Goal: Entertainment & Leisure: Consume media (video, audio)

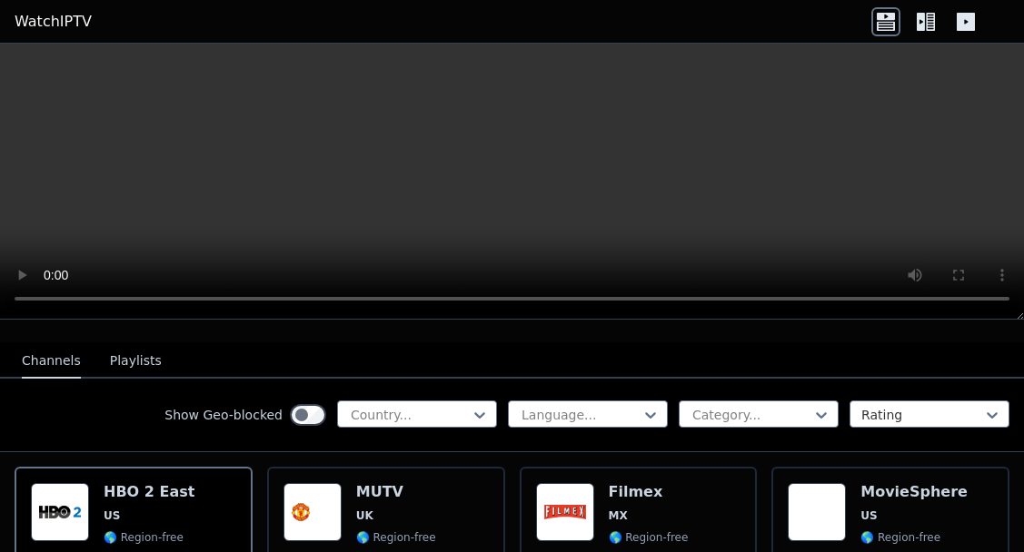
scroll to position [206, 0]
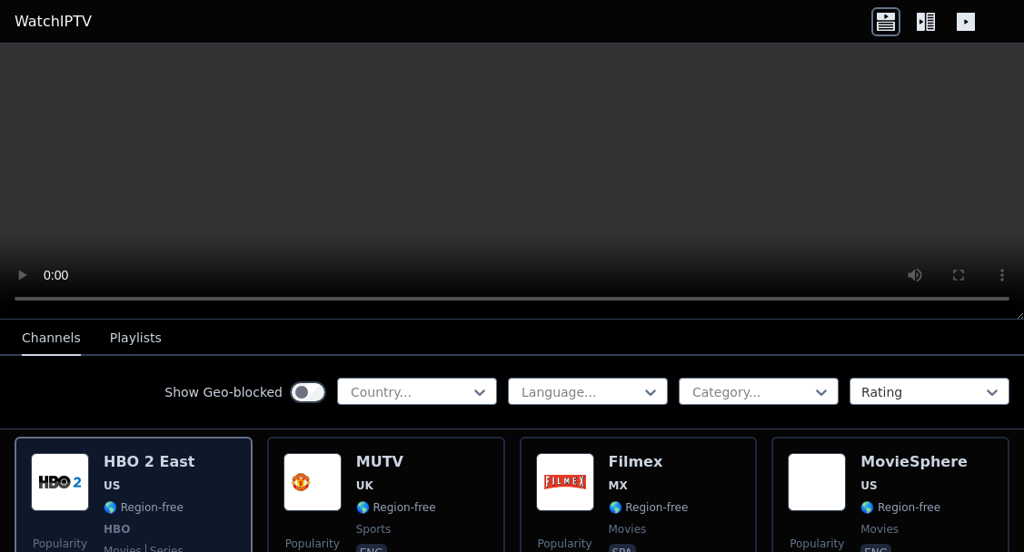
click at [146, 474] on div "HBO 2 East US 🌎 Region-free HBO movies series eng spa" at bounding box center [149, 520] width 91 height 134
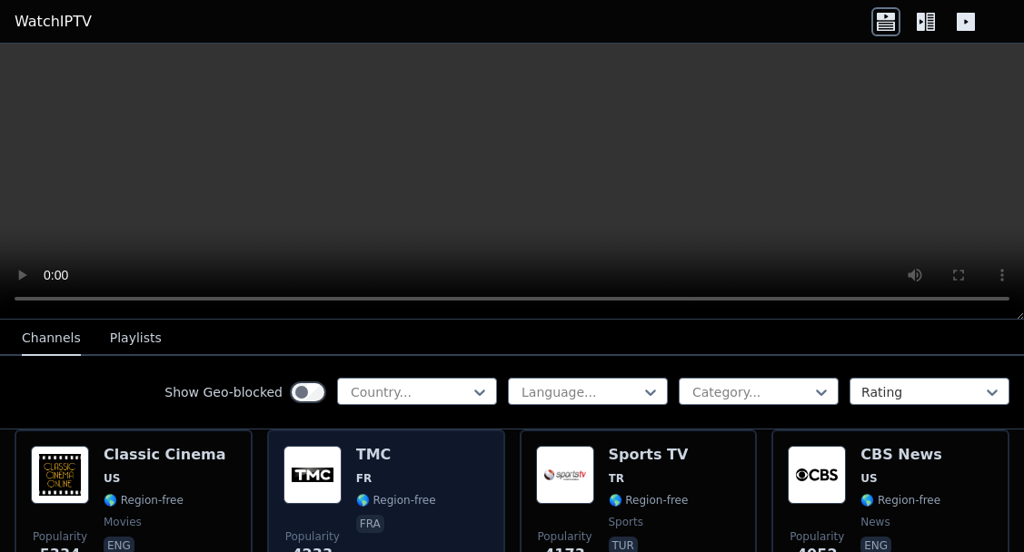
scroll to position [398, 0]
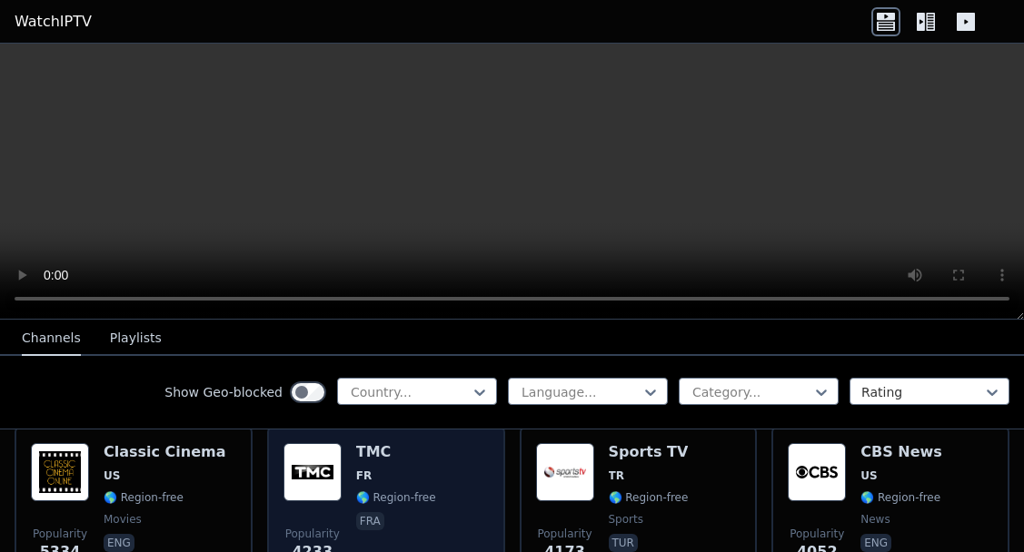
click at [433, 469] on span "FR" at bounding box center [396, 476] width 80 height 15
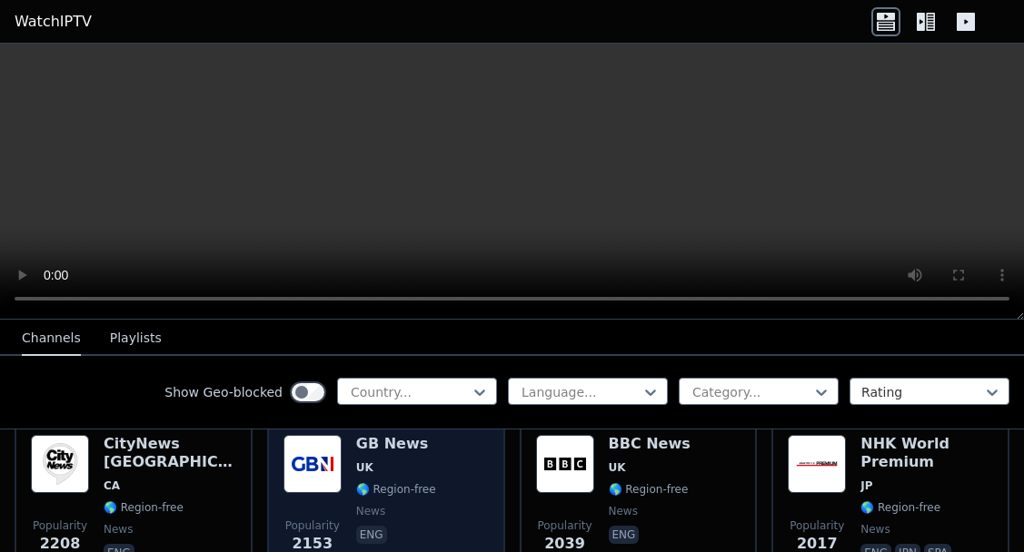
scroll to position [1302, 0]
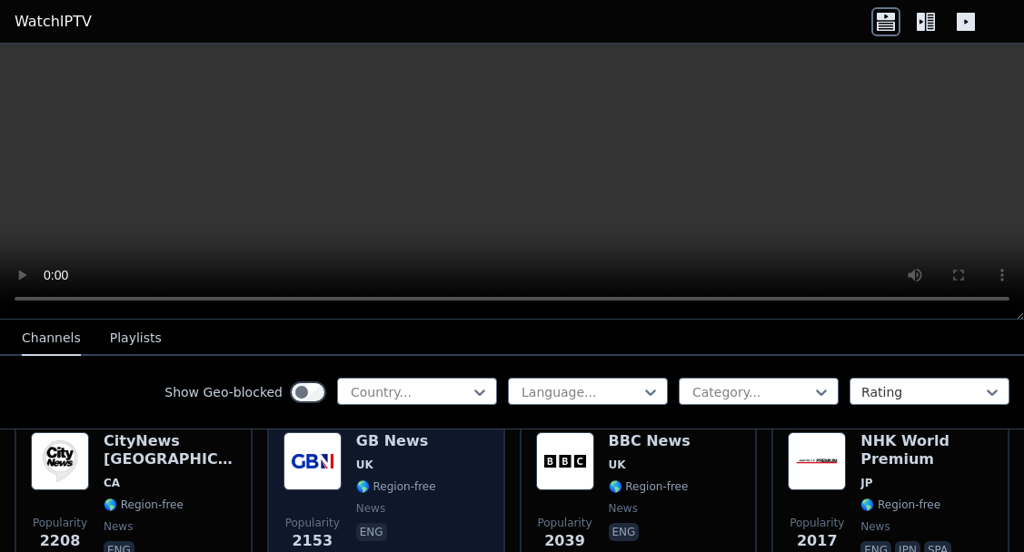
click at [433, 469] on span "UK" at bounding box center [396, 465] width 80 height 15
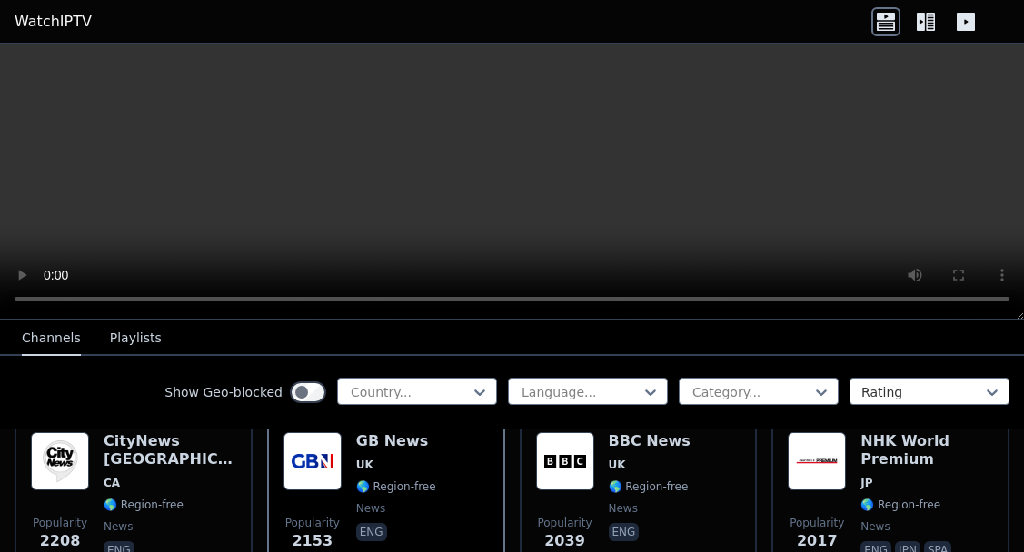
click at [49, 293] on video at bounding box center [512, 182] width 1024 height 276
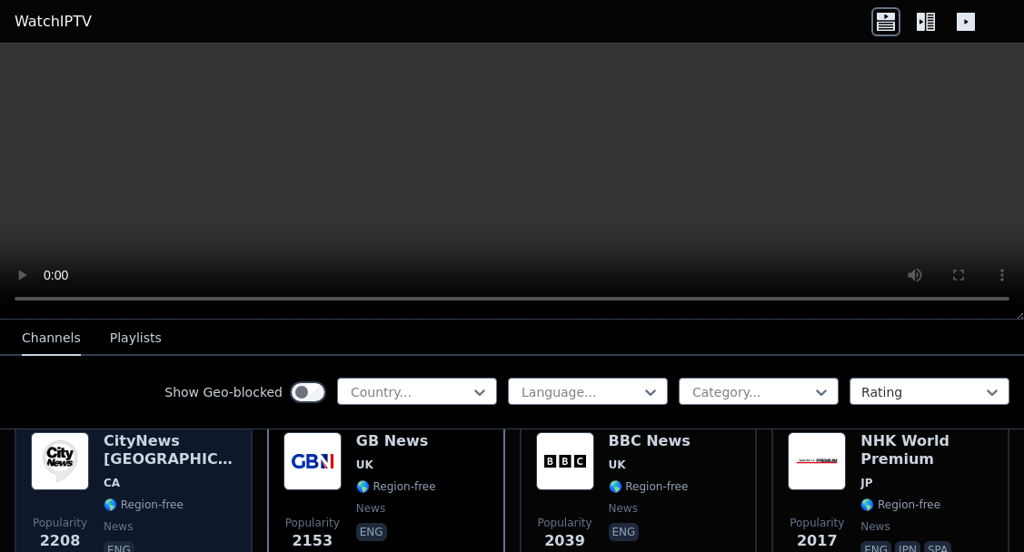
click at [183, 476] on span "CA" at bounding box center [170, 483] width 133 height 15
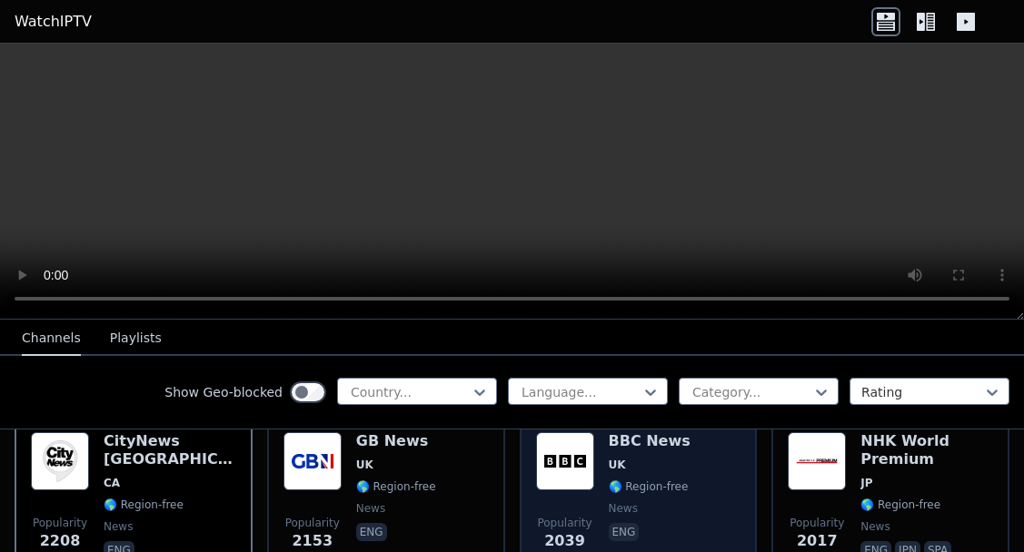
click at [713, 470] on div "Popularity 2039 BBC News UK 🌎 Region-free news eng" at bounding box center [638, 497] width 205 height 131
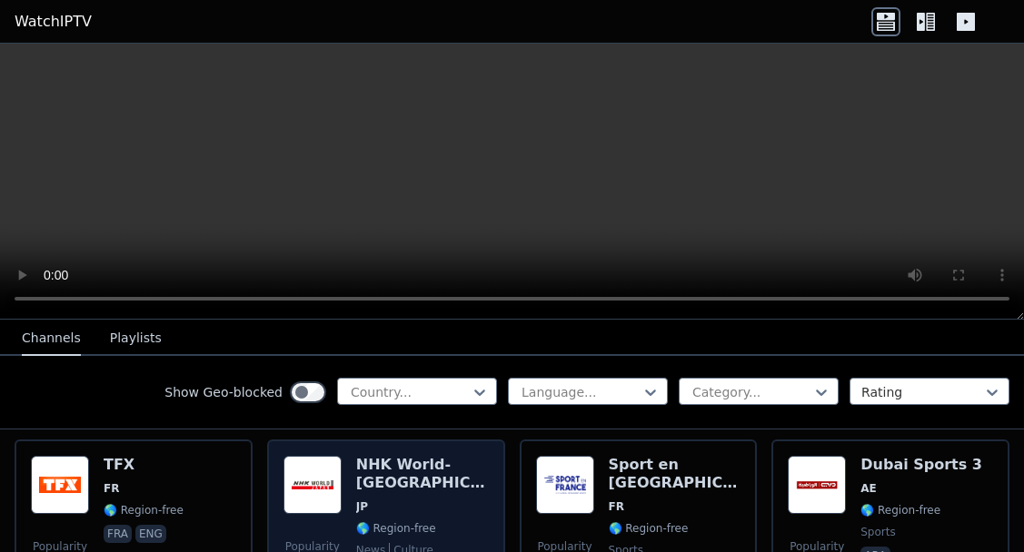
scroll to position [1462, 0]
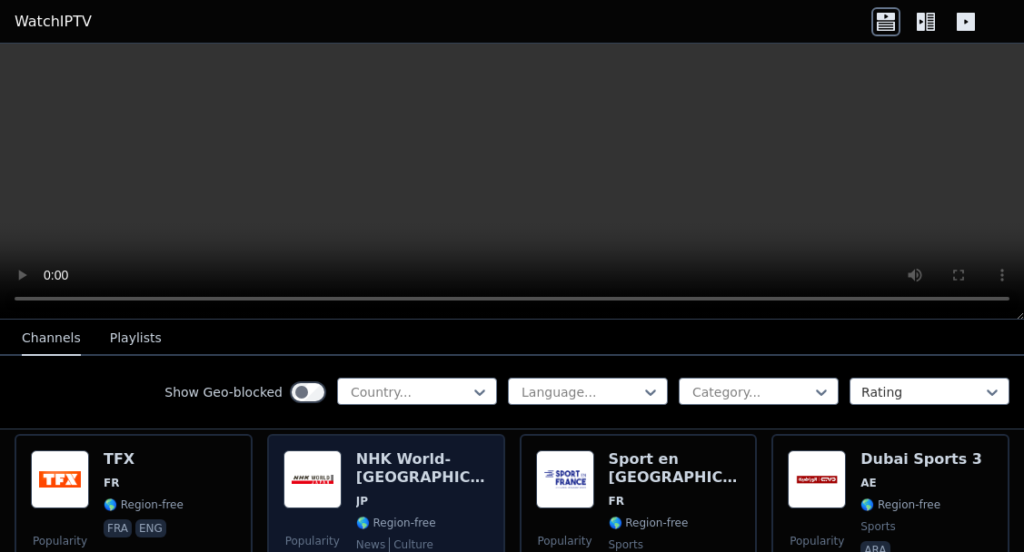
click at [430, 494] on span "JP" at bounding box center [422, 501] width 133 height 15
click at [449, 494] on span "JP" at bounding box center [422, 501] width 133 height 15
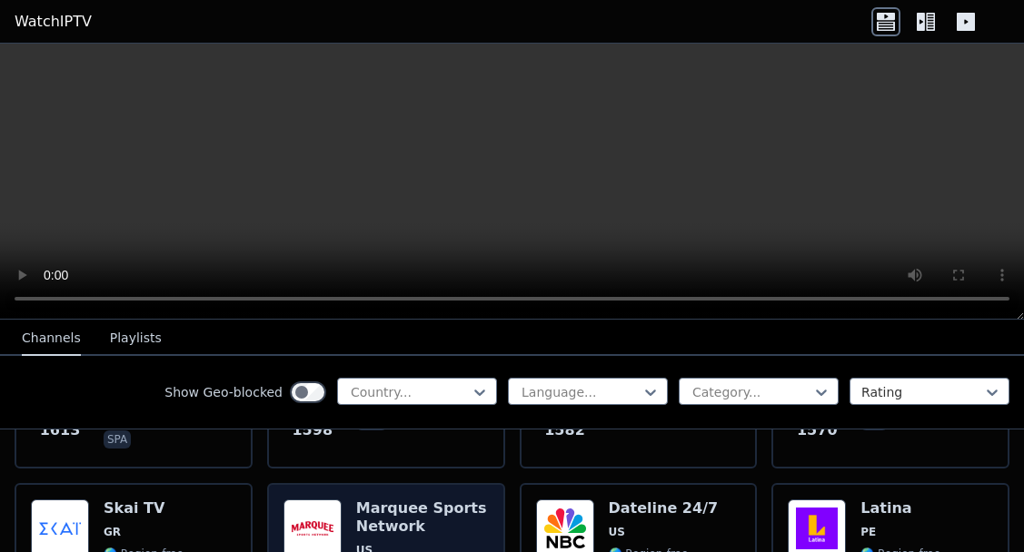
scroll to position [2189, 0]
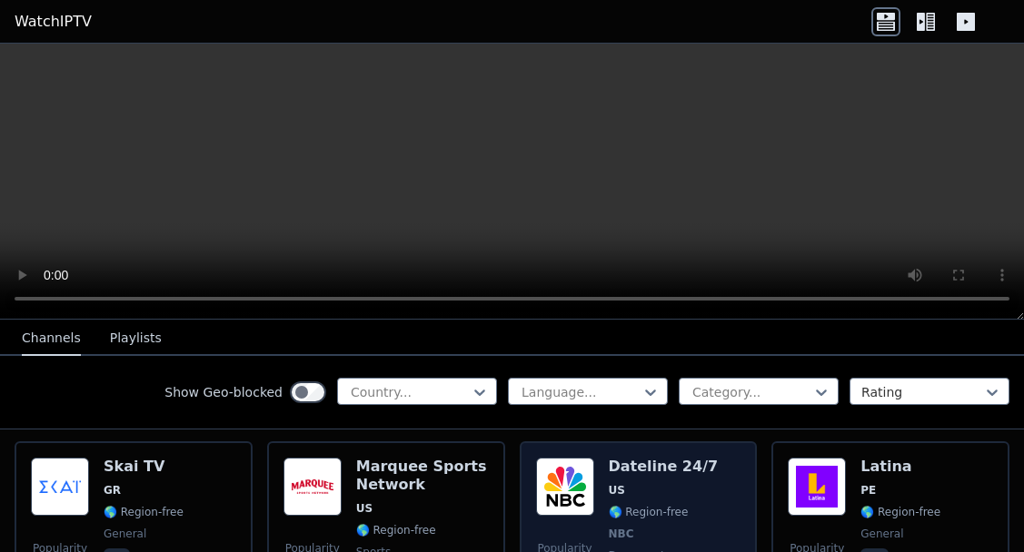
click at [708, 468] on div "Popularity 1513 Dateline 24/7 US 🌎 Region-free NBC documentary eng" at bounding box center [638, 525] width 205 height 134
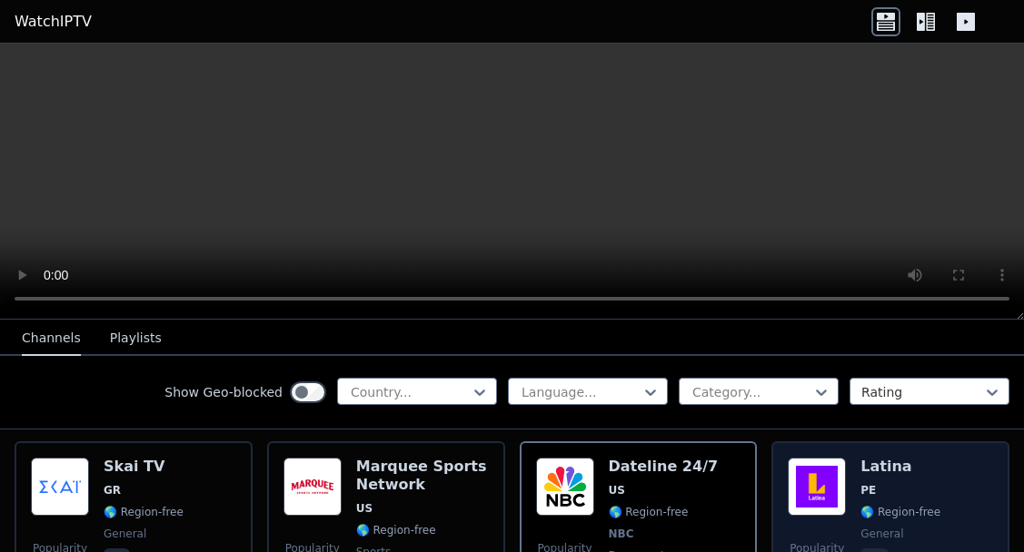
click at [953, 464] on div "Popularity 1479 Latina PE 🌎 Region-free general spa" at bounding box center [889, 525] width 205 height 134
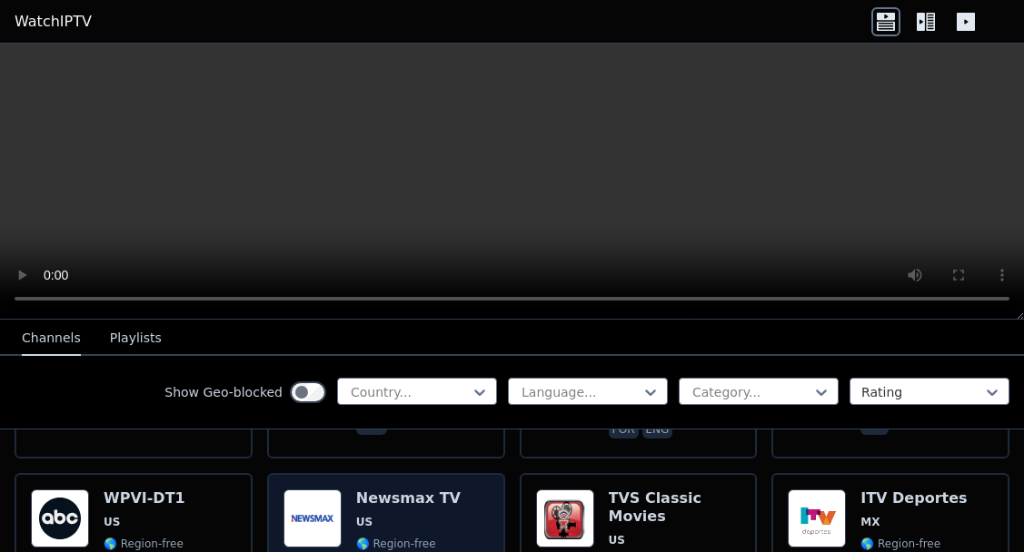
scroll to position [2915, 0]
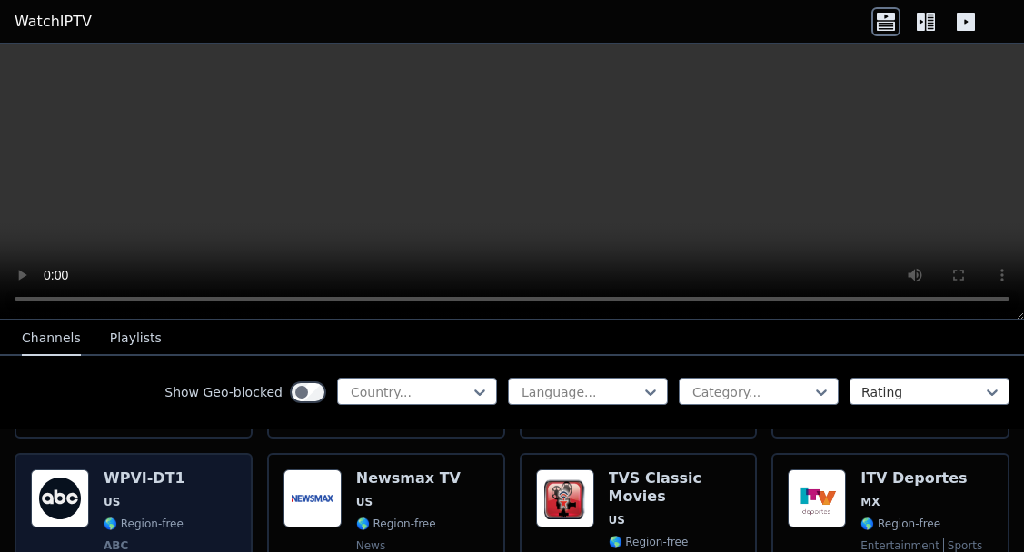
click at [208, 472] on div "Popularity 1194 WPVI-DT1 US 🌎 Region-free ABC news eng" at bounding box center [133, 537] width 205 height 134
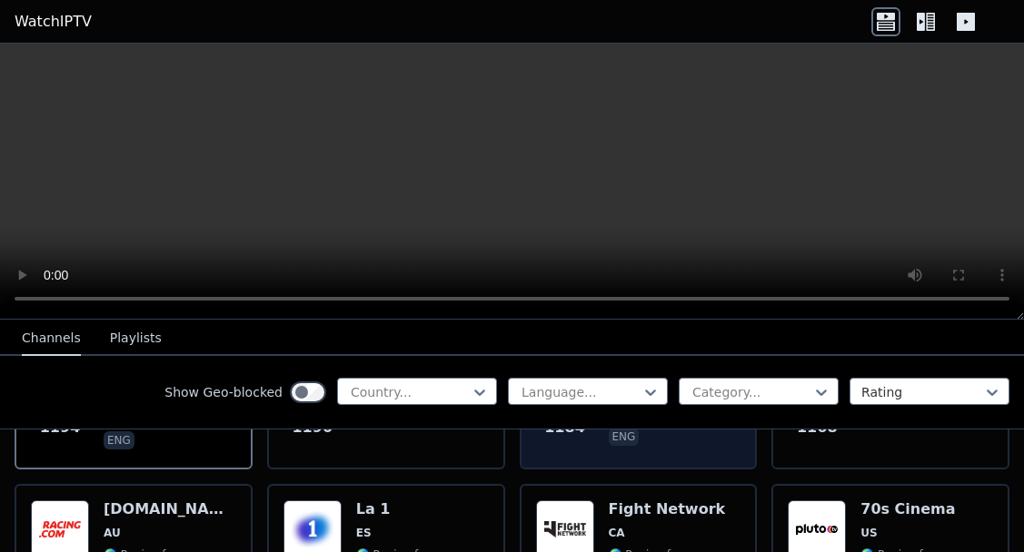
scroll to position [3065, 0]
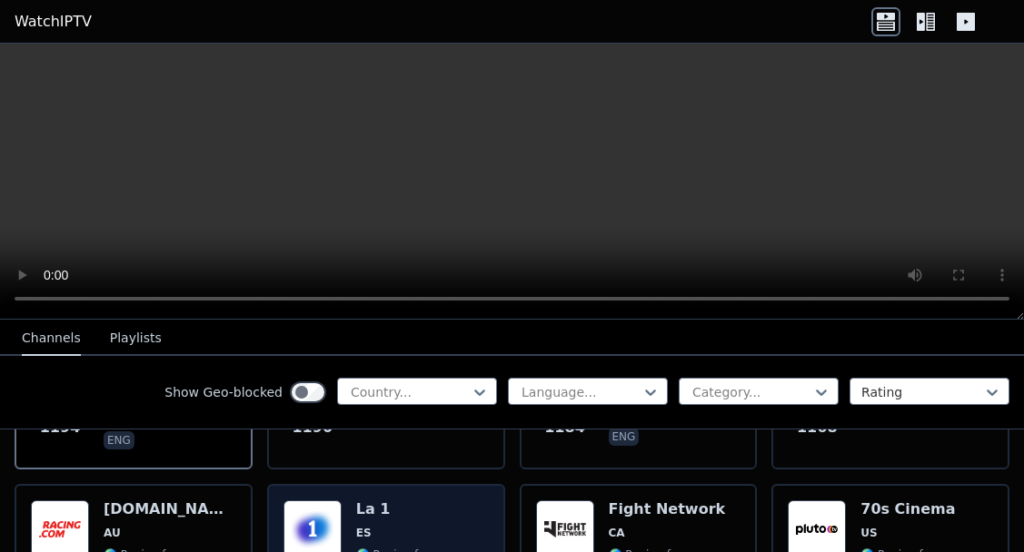
click at [422, 526] on span "ES" at bounding box center [396, 533] width 80 height 15
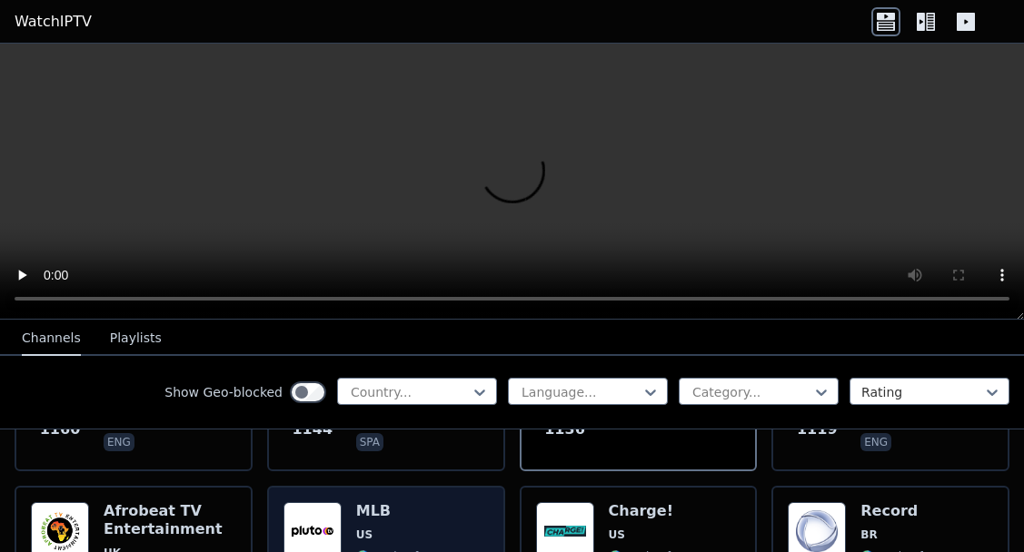
scroll to position [3246, 0]
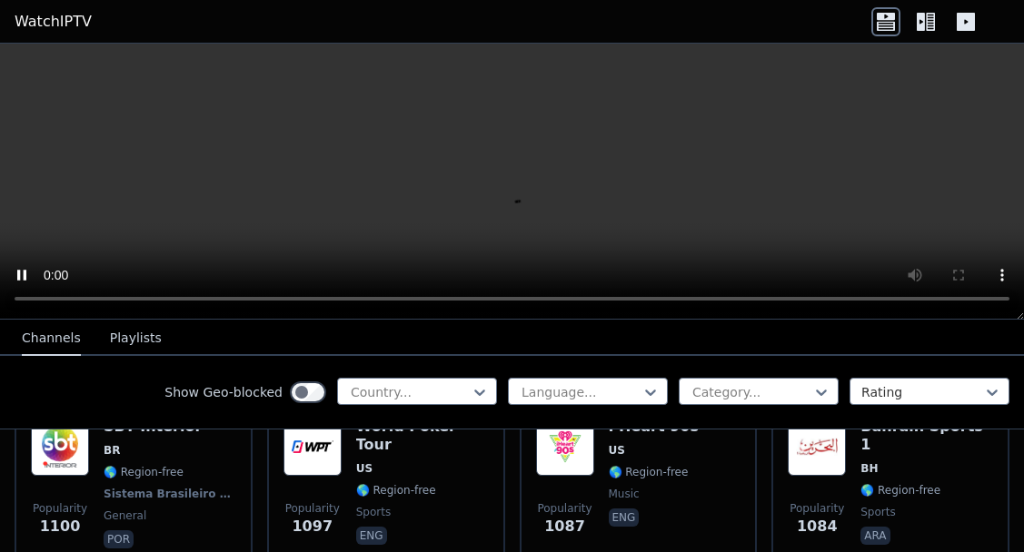
scroll to position [3508, 0]
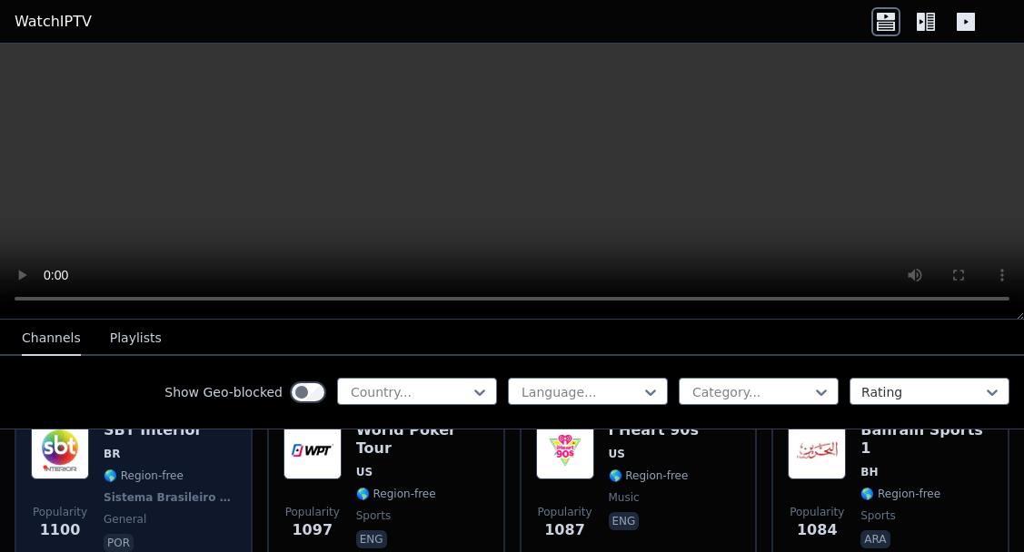
click at [186, 491] on div "SBT Interior BR 🌎 Region-free Sistema Brasileiro de Televisão general por" at bounding box center [170, 488] width 133 height 134
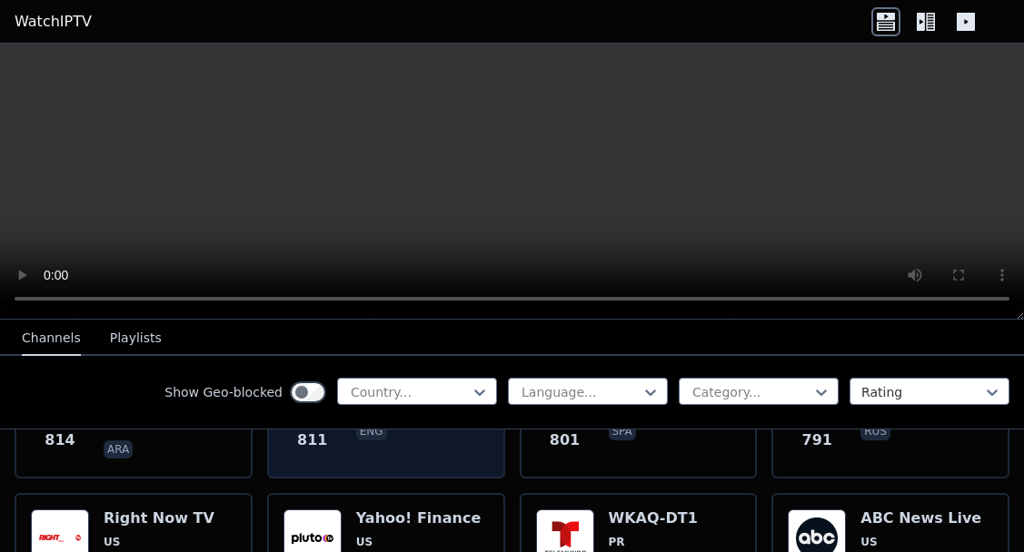
scroll to position [5240, 0]
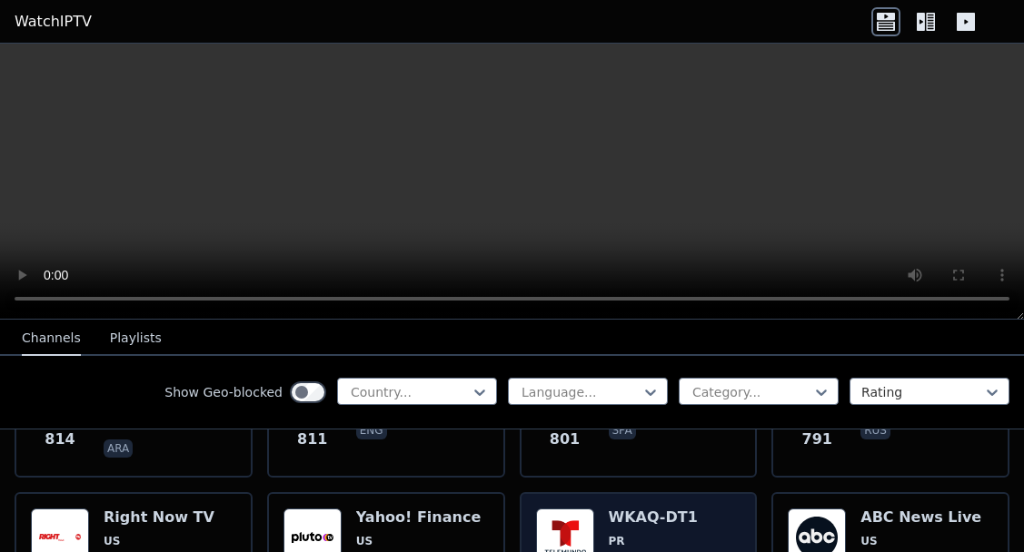
click at [651, 534] on span "PR" at bounding box center [653, 541] width 89 height 15
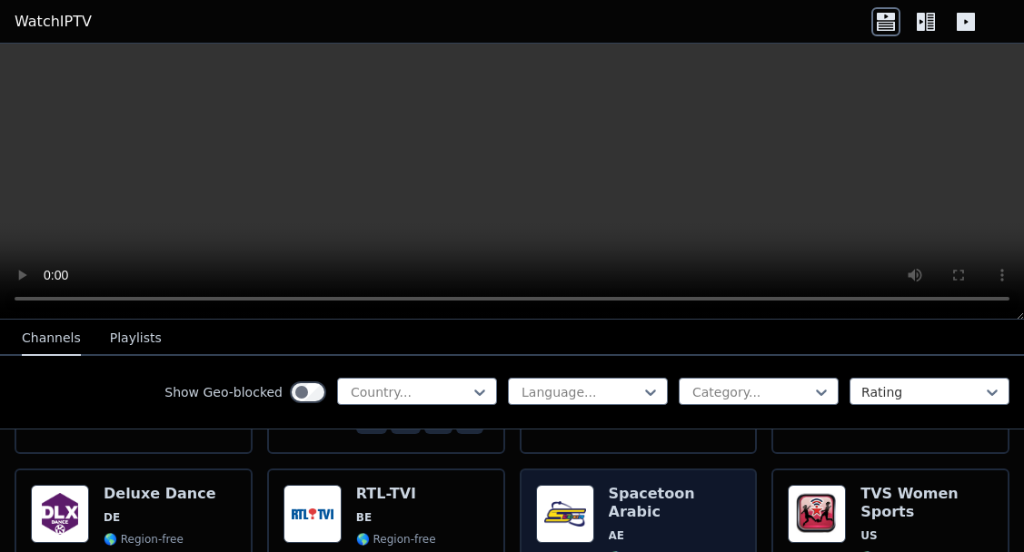
scroll to position [6394, 0]
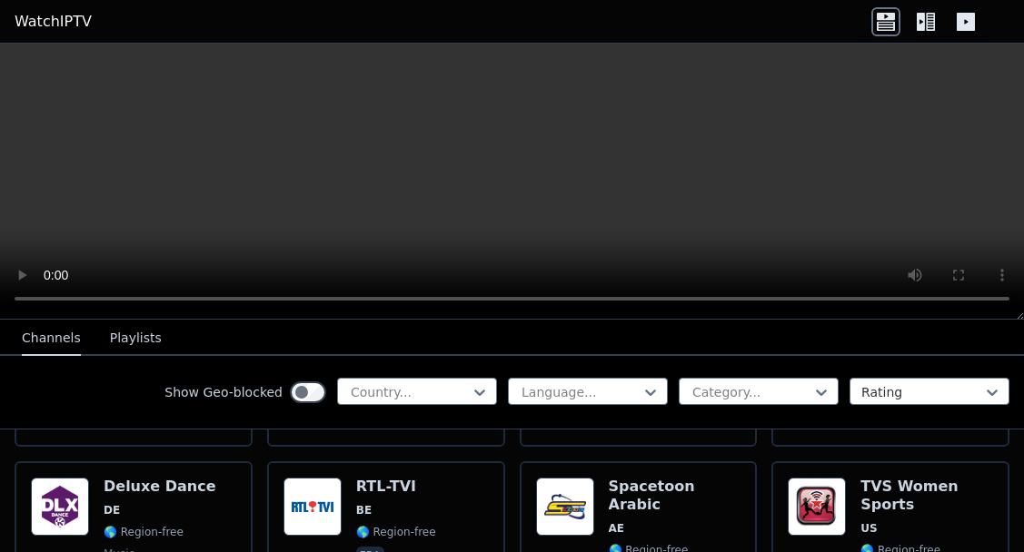
click at [570, 178] on video at bounding box center [512, 182] width 1024 height 276
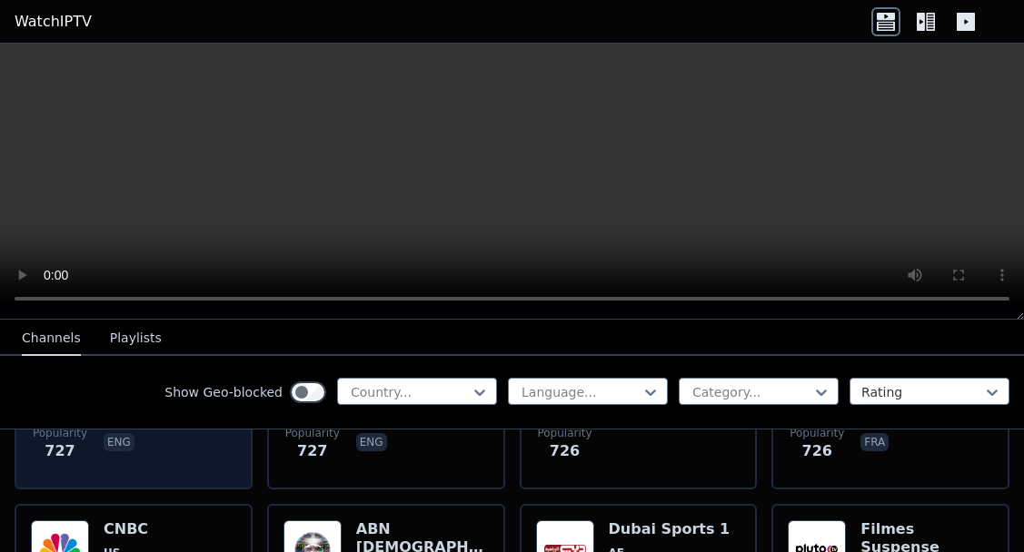
scroll to position [5799, 0]
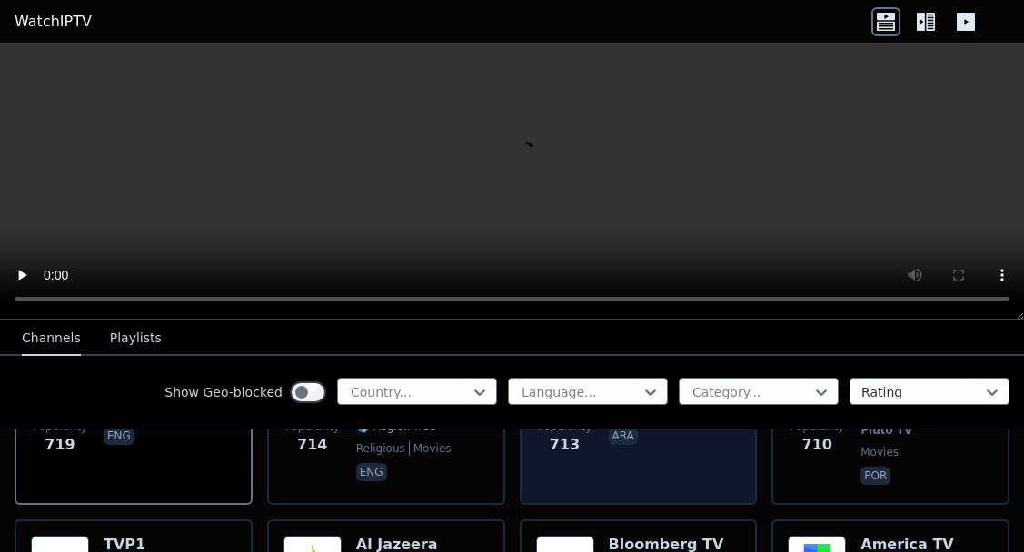
scroll to position [5961, 0]
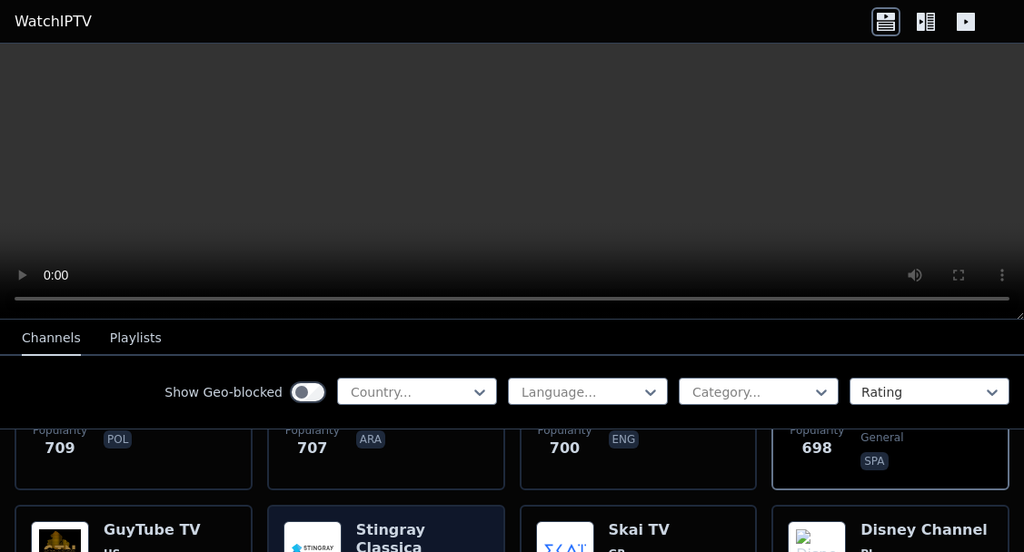
scroll to position [6157, 0]
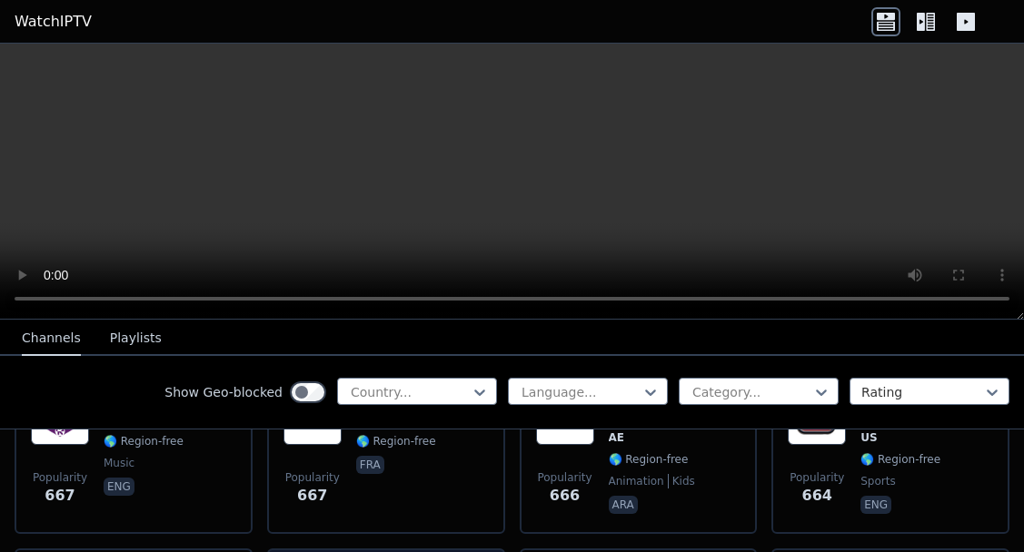
scroll to position [6490, 0]
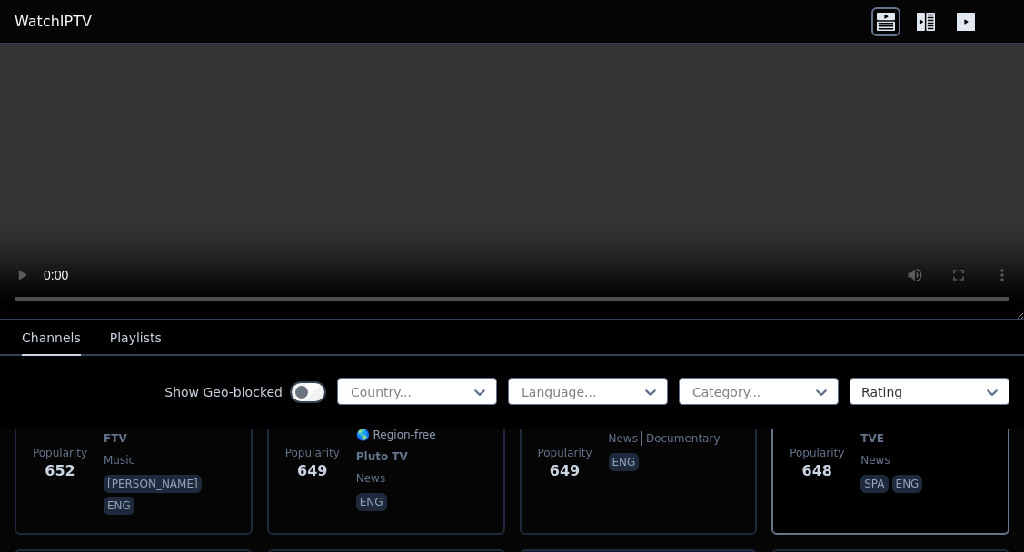
scroll to position [6685, 0]
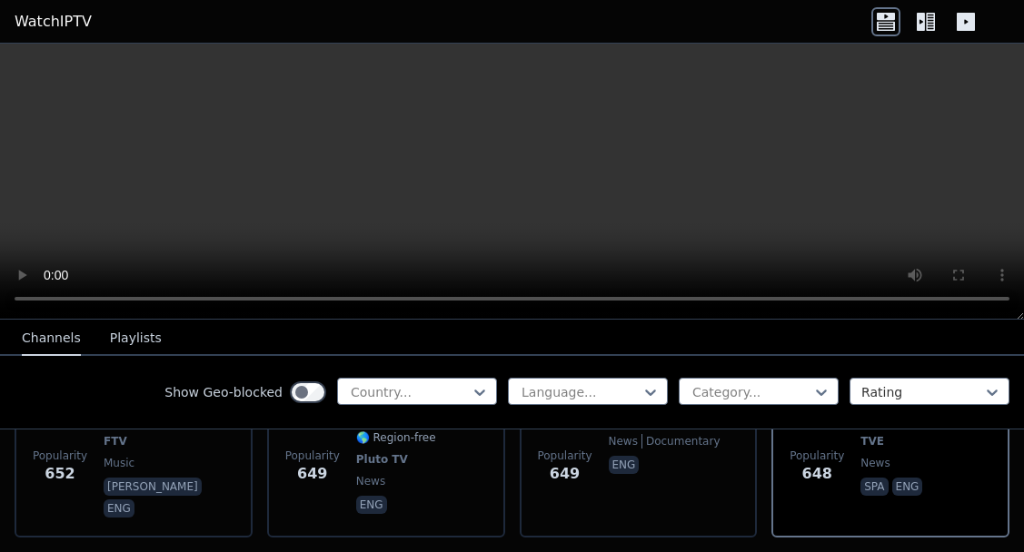
click at [602, 208] on video at bounding box center [512, 182] width 1024 height 276
click at [599, 205] on video at bounding box center [512, 182] width 1024 height 276
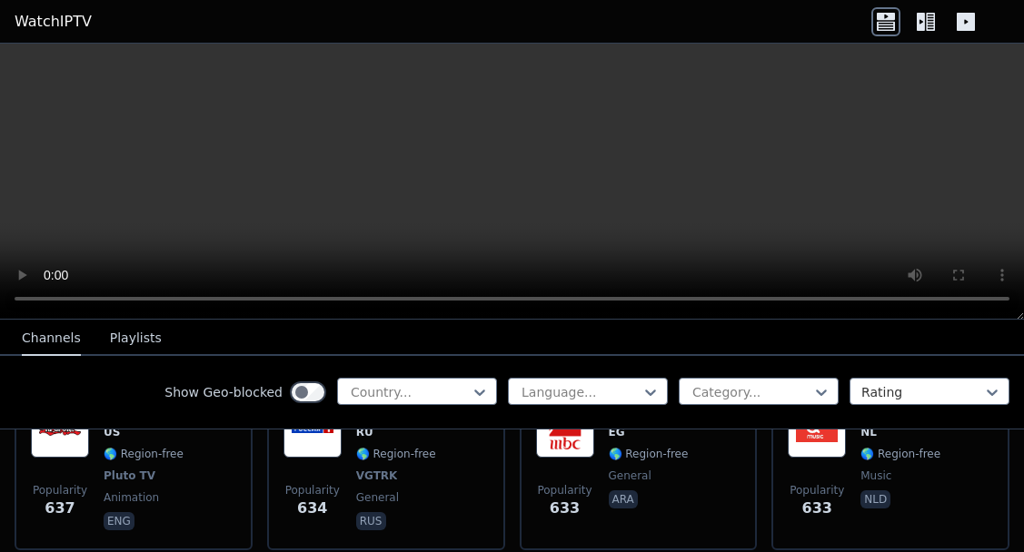
scroll to position [6861, 0]
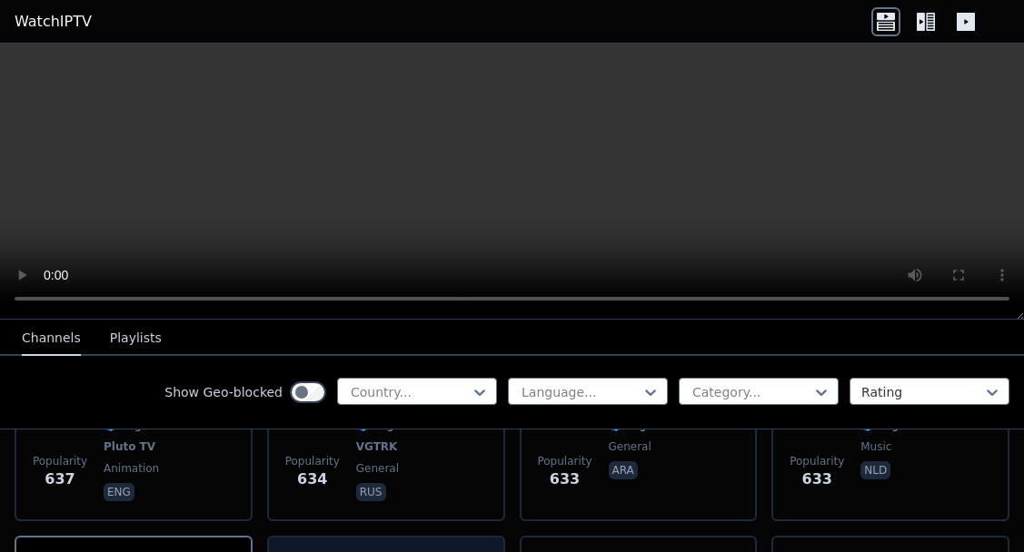
scroll to position [6885, 0]
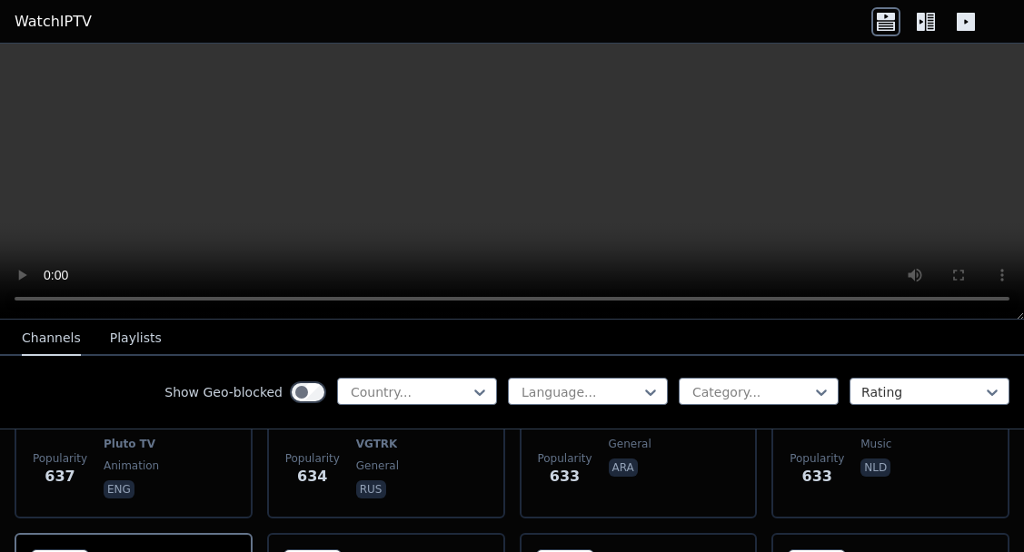
click at [569, 232] on video at bounding box center [512, 182] width 1024 height 276
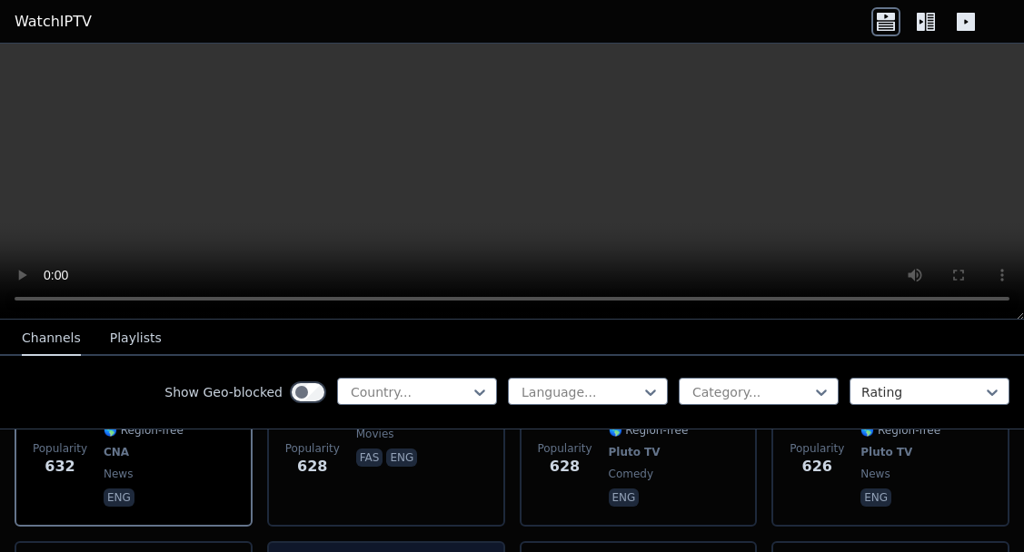
scroll to position [7075, 0]
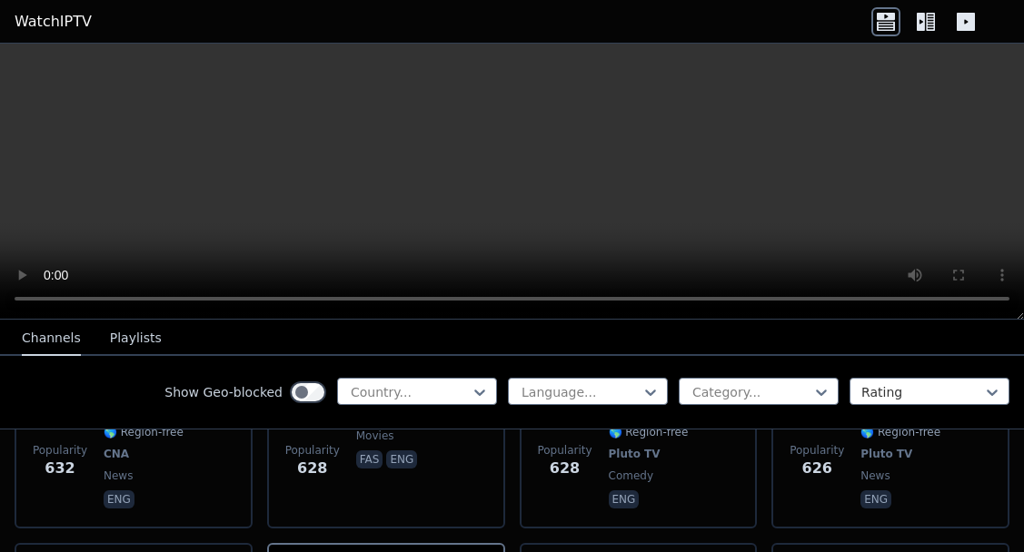
click at [716, 129] on video at bounding box center [512, 182] width 1024 height 276
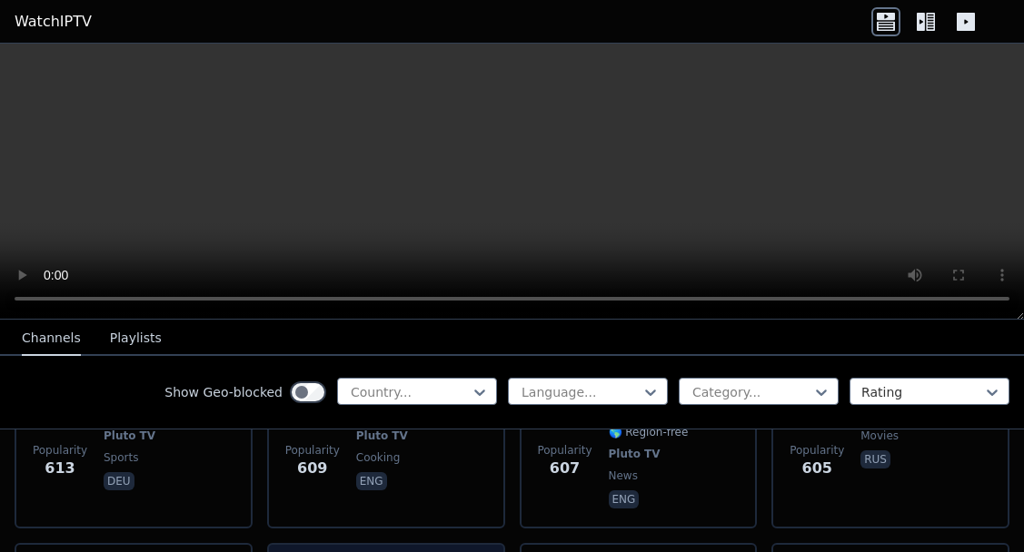
scroll to position [7456, 0]
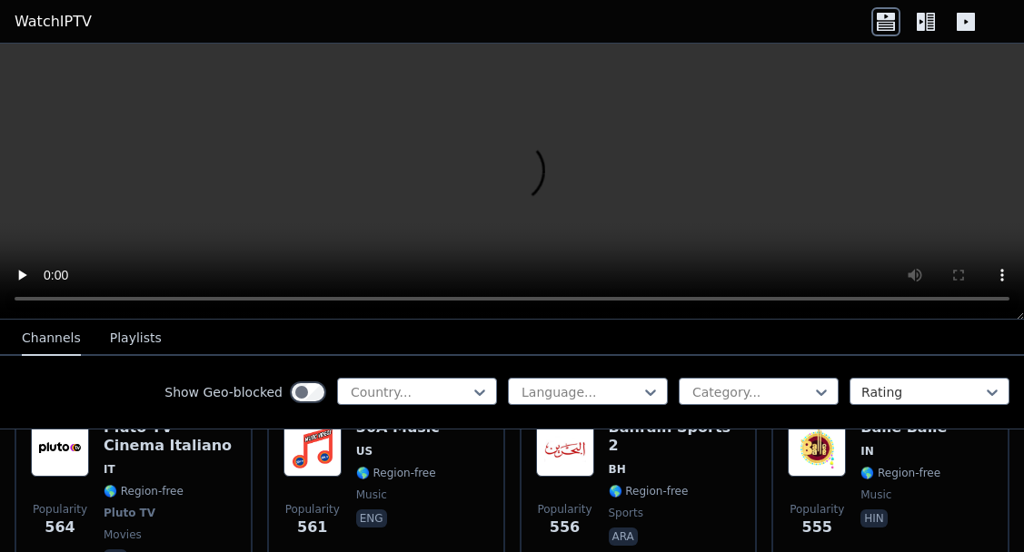
scroll to position [7995, 0]
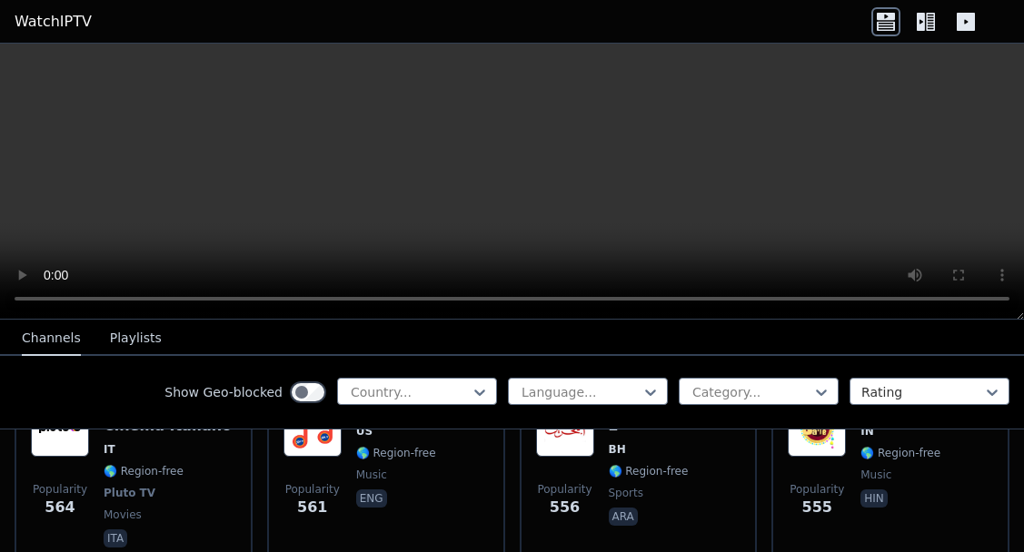
click at [665, 113] on video at bounding box center [512, 182] width 1024 height 276
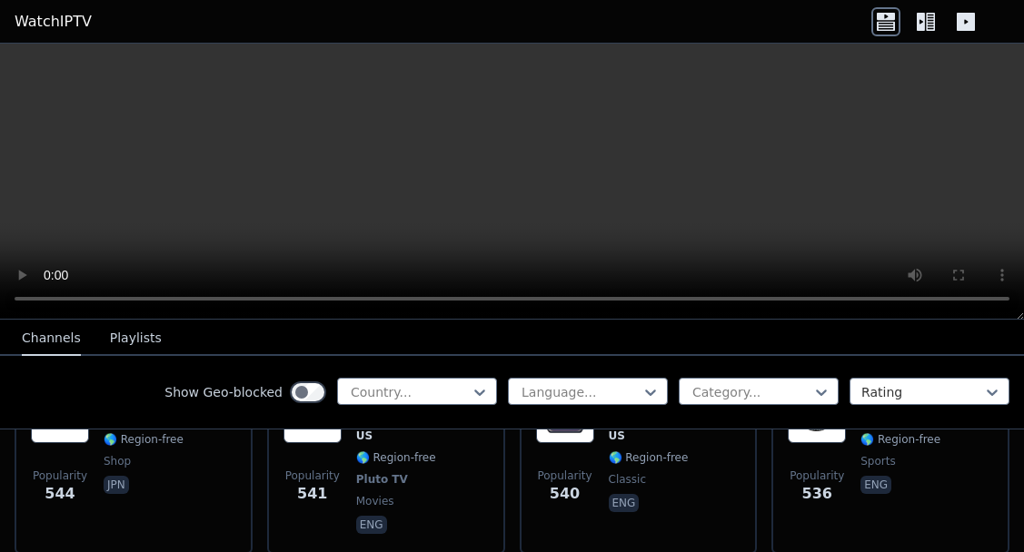
scroll to position [8409, 0]
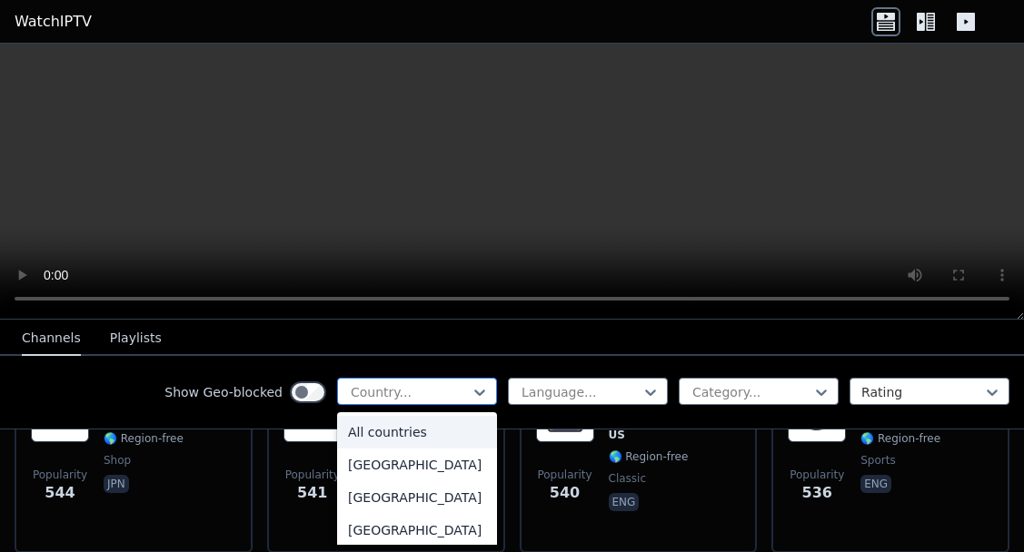
click at [440, 396] on div at bounding box center [410, 392] width 122 height 18
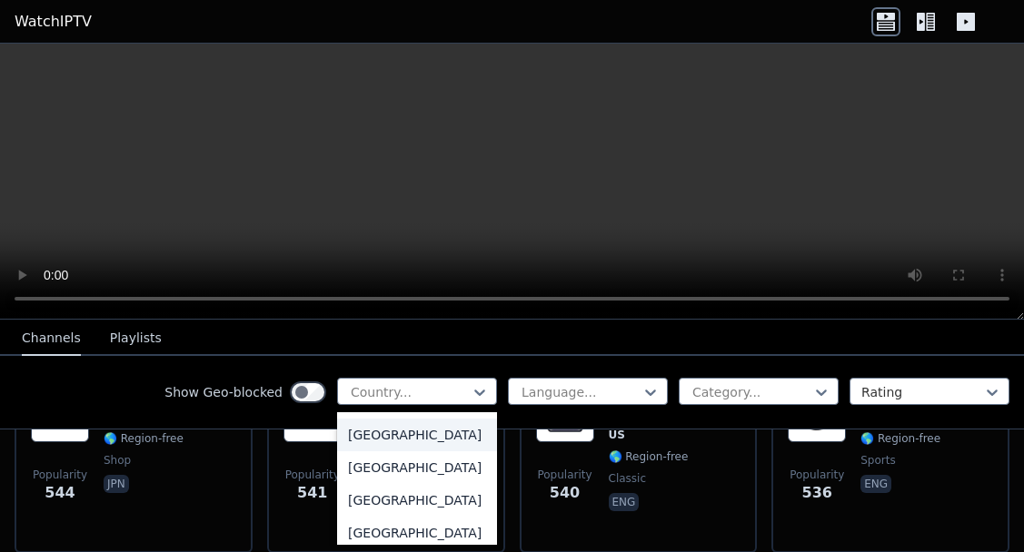
click at [439, 451] on div "[GEOGRAPHIC_DATA]" at bounding box center [417, 435] width 160 height 33
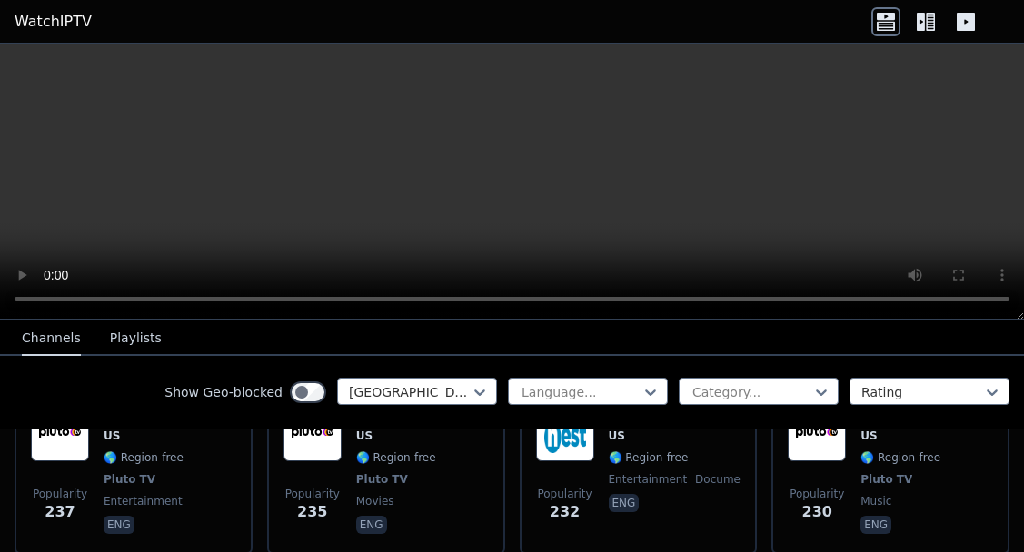
scroll to position [5619, 0]
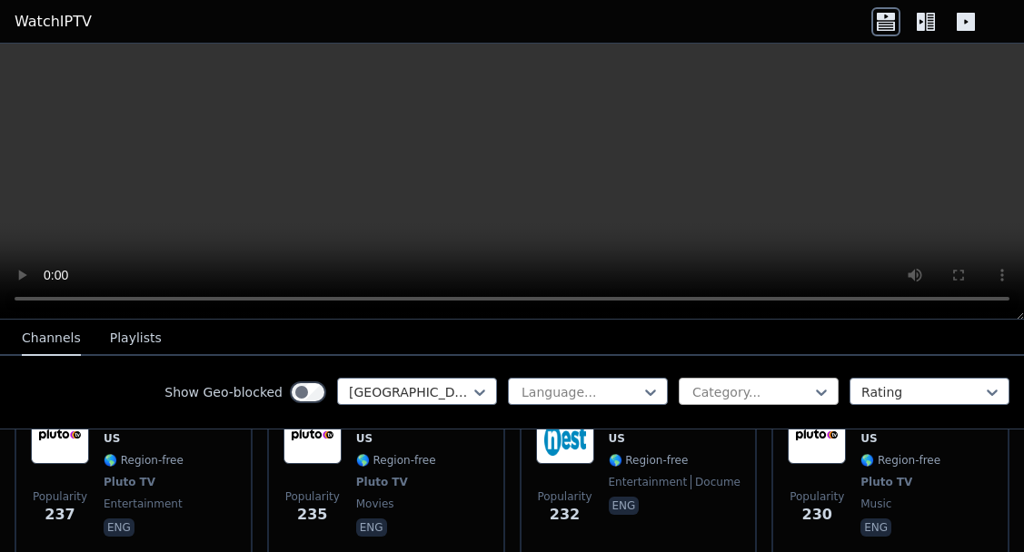
click at [738, 399] on div "Category..." at bounding box center [751, 392] width 118 height 18
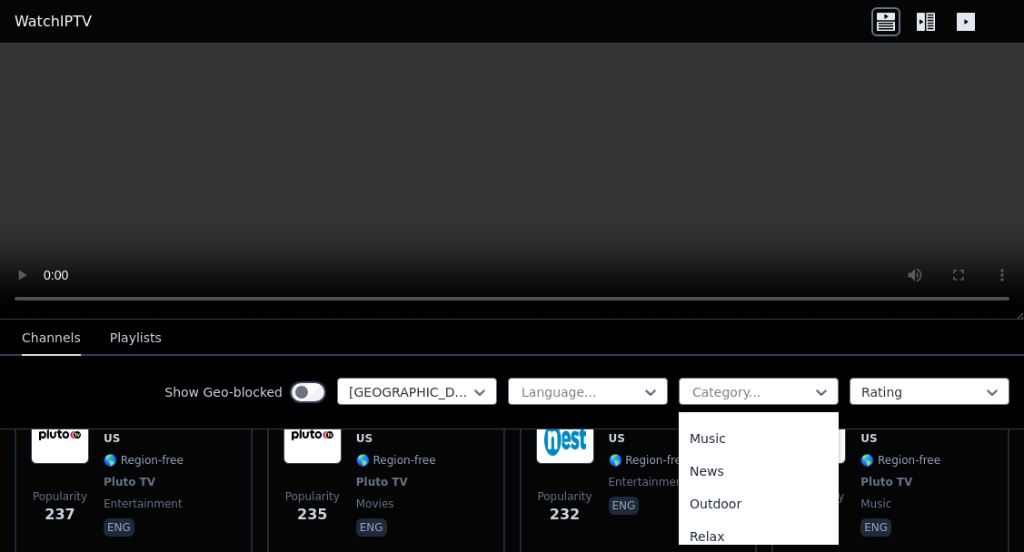
scroll to position [511, 0]
click at [726, 480] on div "News" at bounding box center [758, 476] width 160 height 33
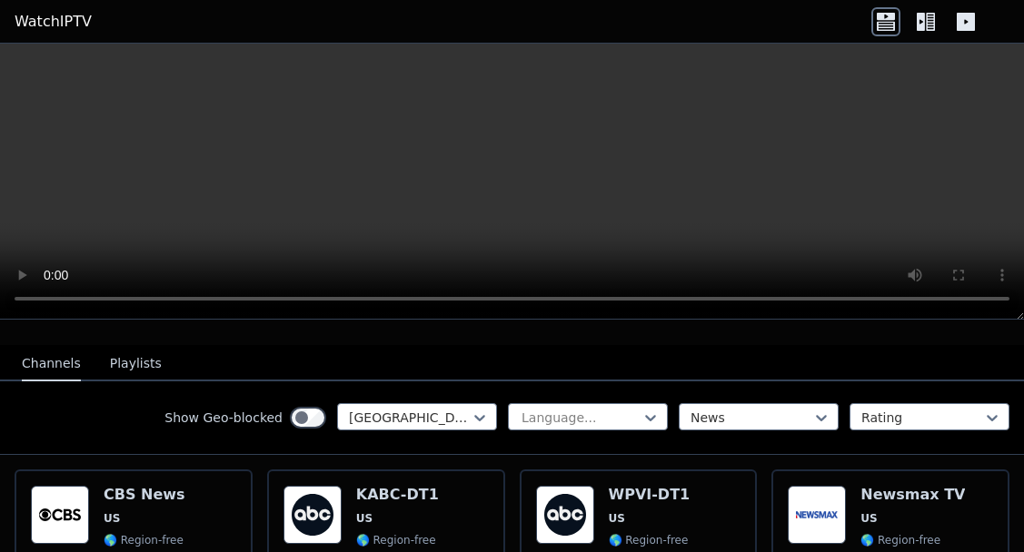
scroll to position [176, 0]
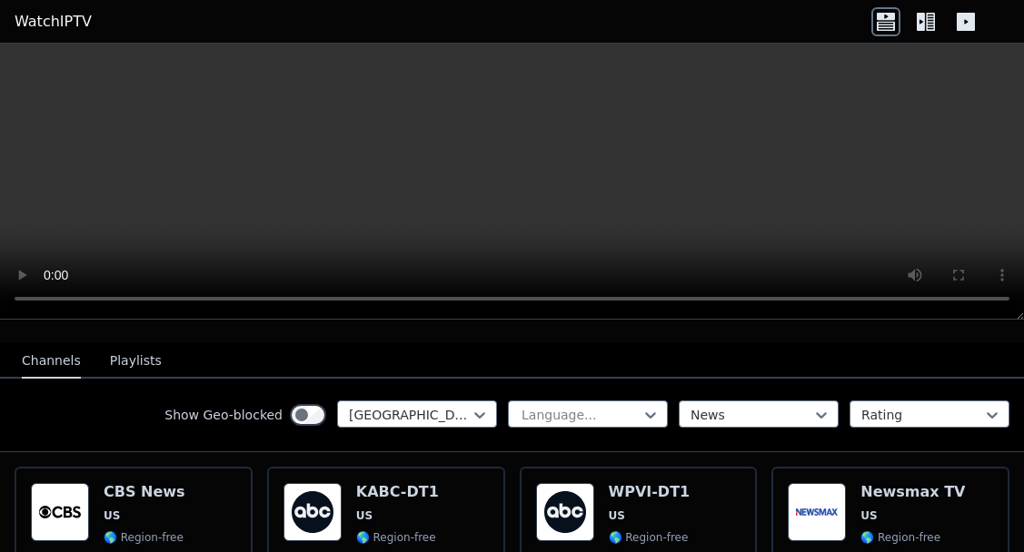
click at [747, 399] on div "Show Geo-blocked [GEOGRAPHIC_DATA] Language... News Rating" at bounding box center [512, 416] width 1024 height 74
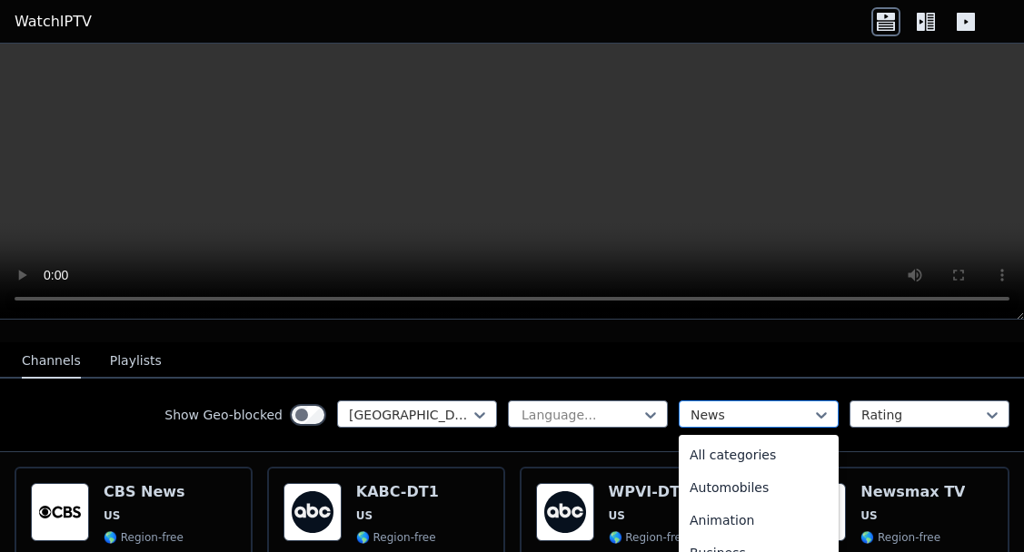
click at [773, 409] on div at bounding box center [751, 415] width 122 height 18
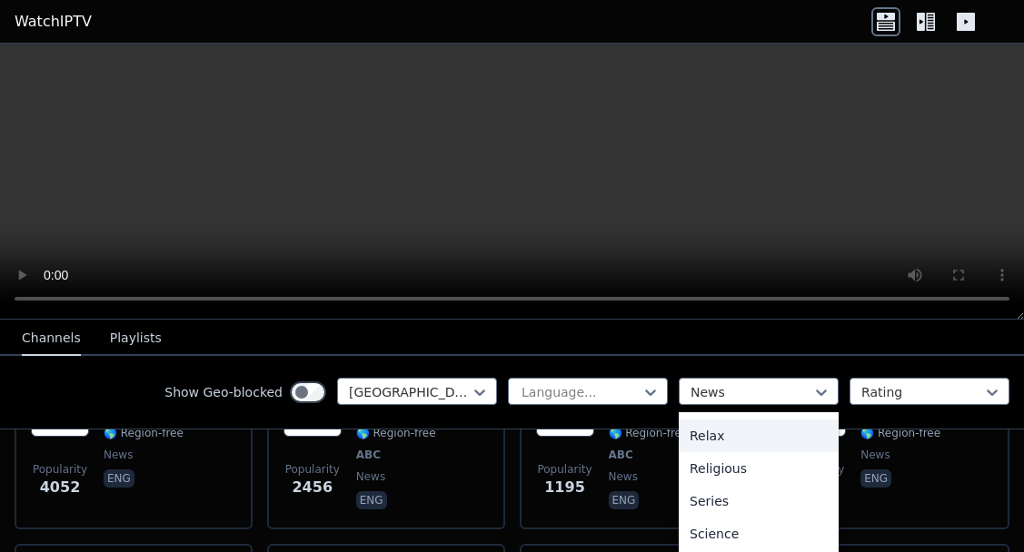
scroll to position [300, 0]
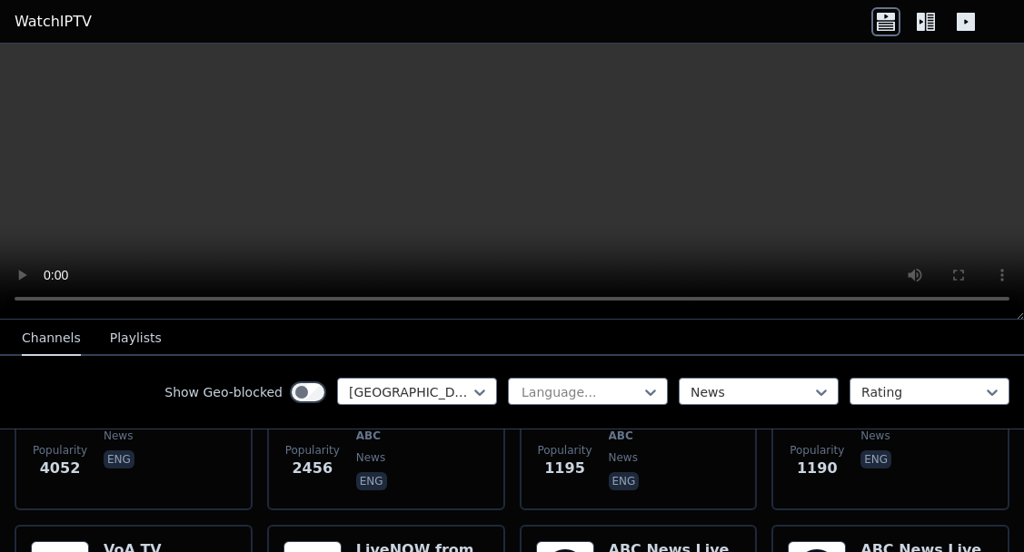
click at [832, 276] on video at bounding box center [512, 182] width 1024 height 276
click at [825, 231] on video at bounding box center [512, 182] width 1024 height 276
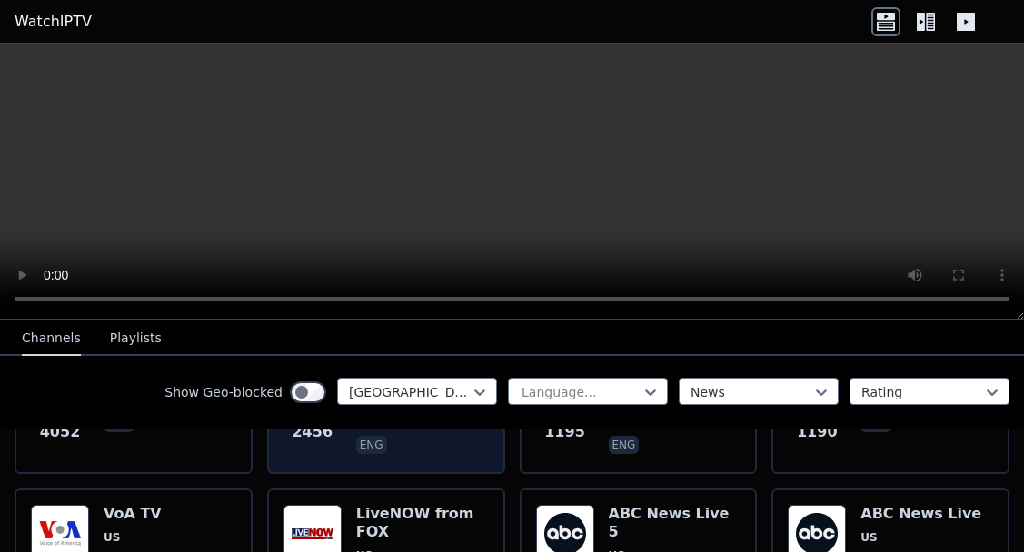
scroll to position [338, 0]
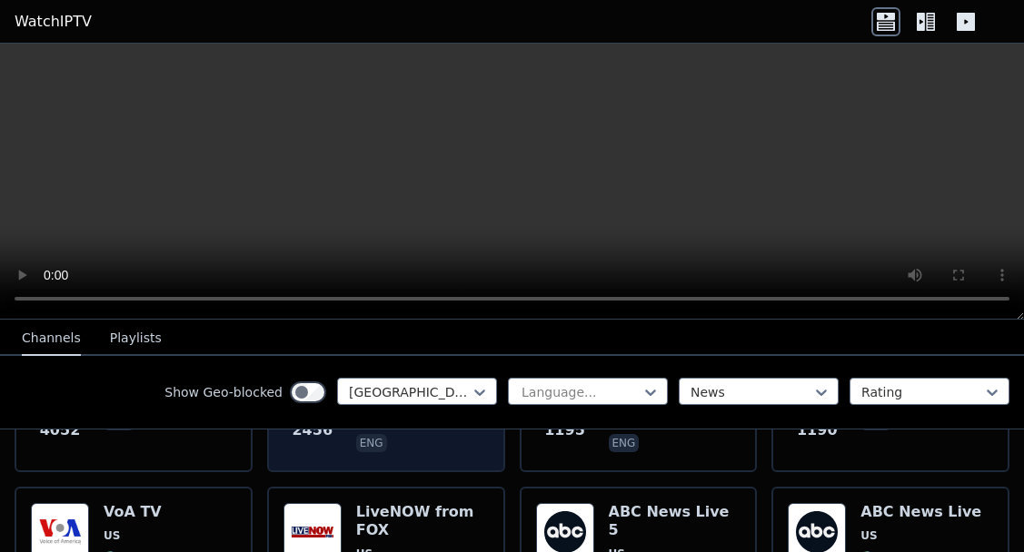
click at [469, 444] on div "Popularity 2456 KABC-DT1 US 🌎 Region-free ABC news eng" at bounding box center [385, 389] width 205 height 134
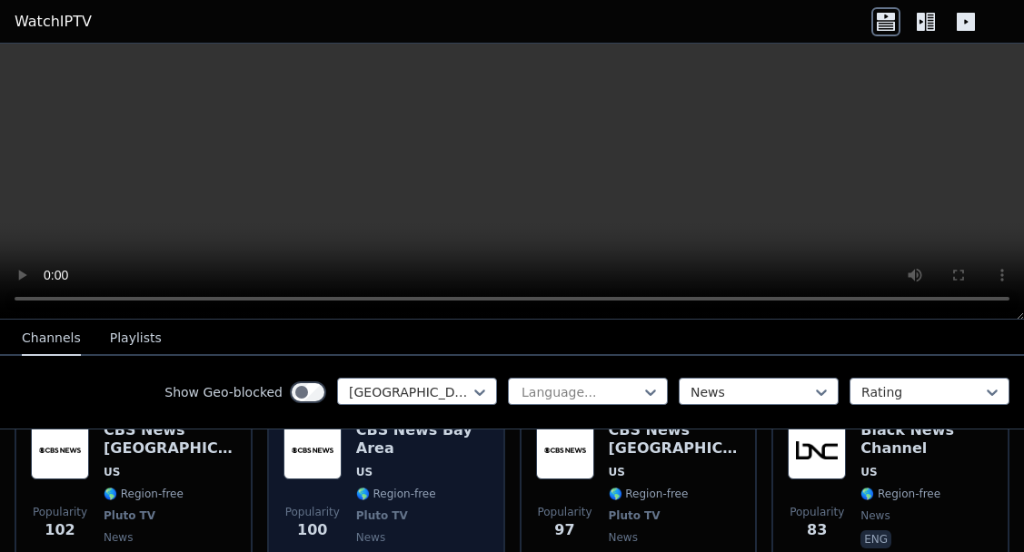
scroll to position [1402, 0]
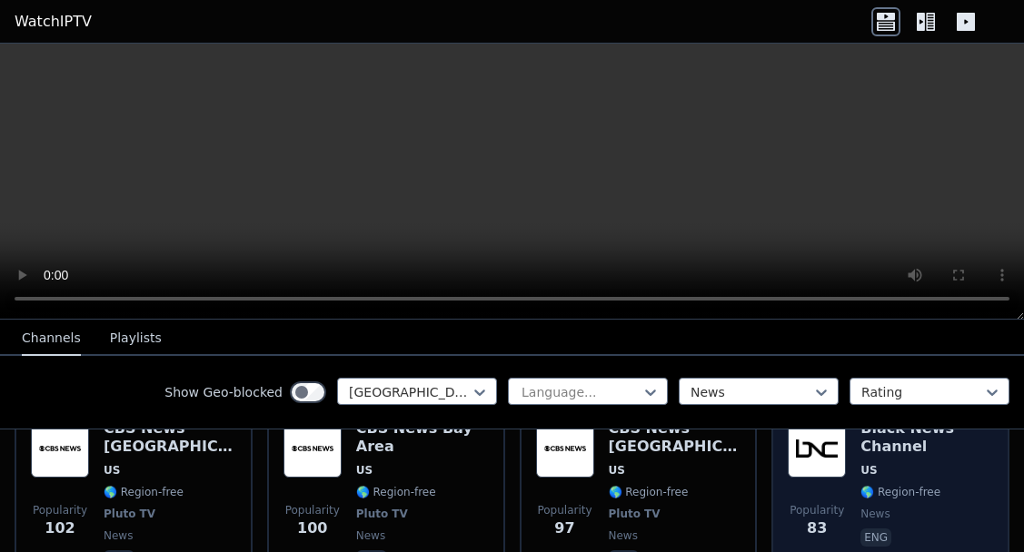
click at [909, 529] on span "eng" at bounding box center [926, 540] width 133 height 22
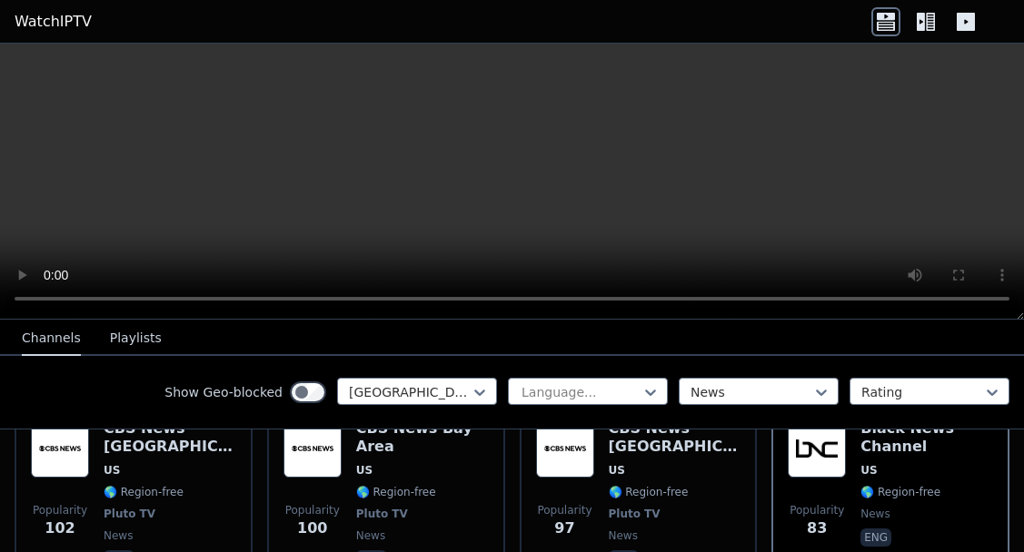
click at [639, 189] on video at bounding box center [512, 182] width 1024 height 276
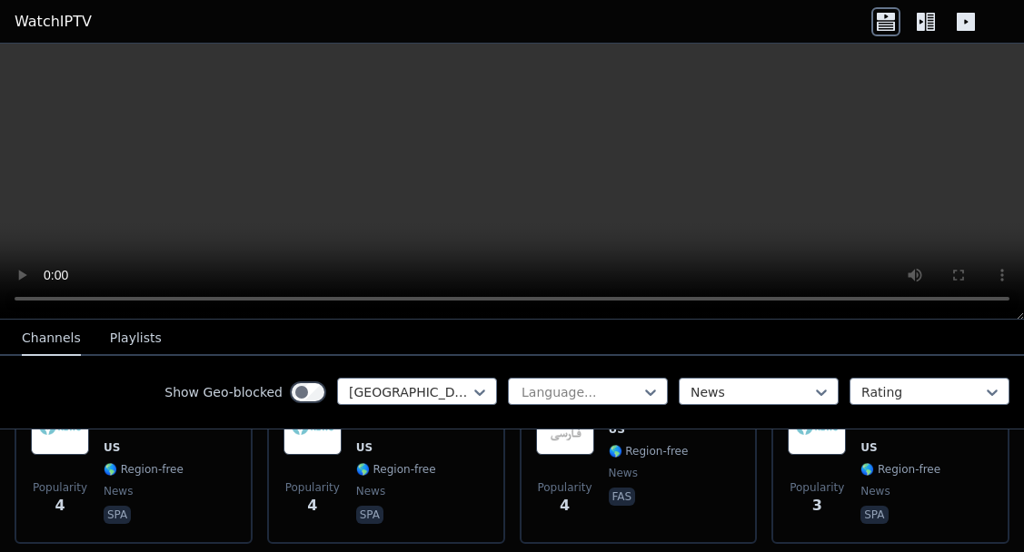
scroll to position [5064, 0]
